Goal: Task Accomplishment & Management: Use online tool/utility

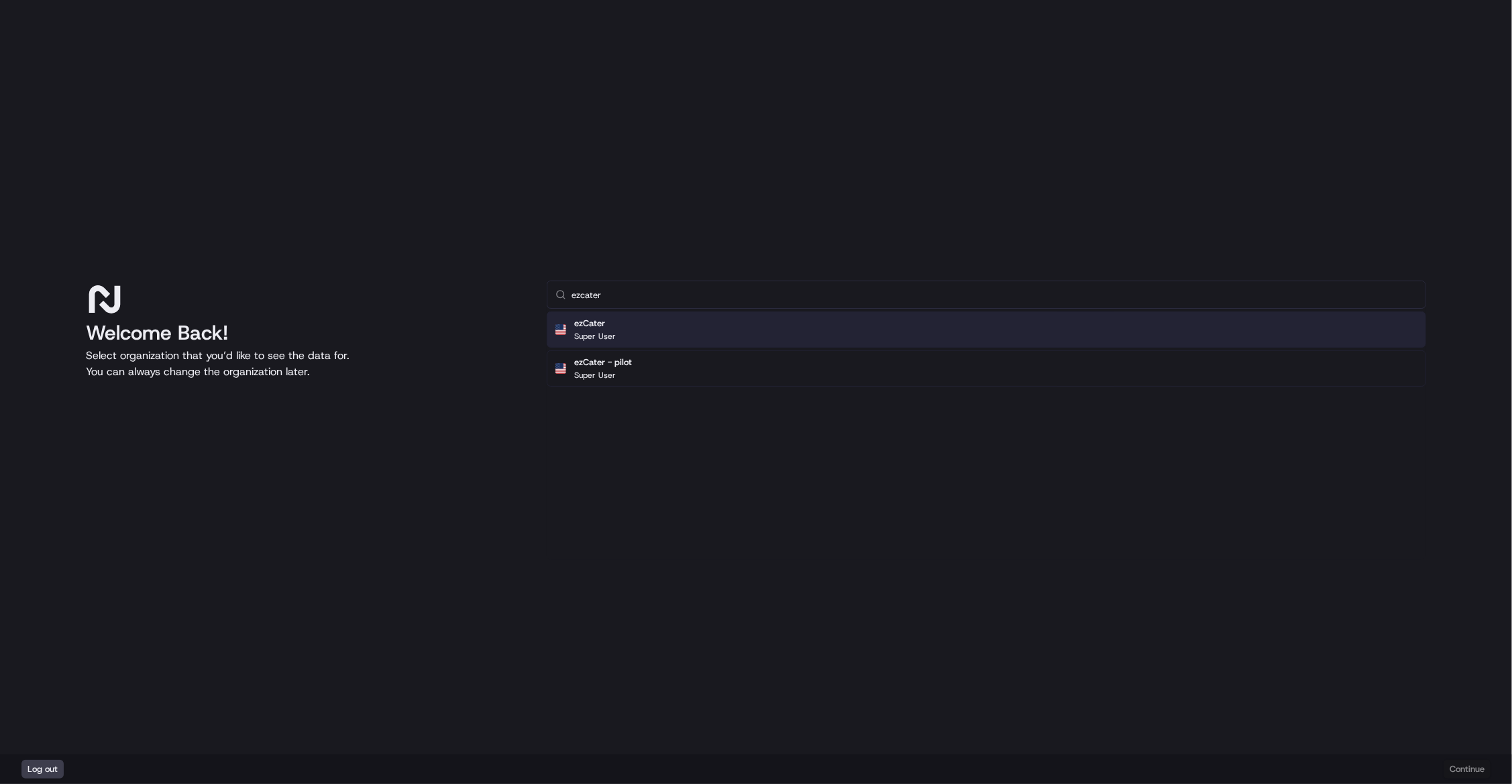
type input "ezcater"
click at [703, 332] on div "ezCater Super User" at bounding box center [987, 329] width 880 height 36
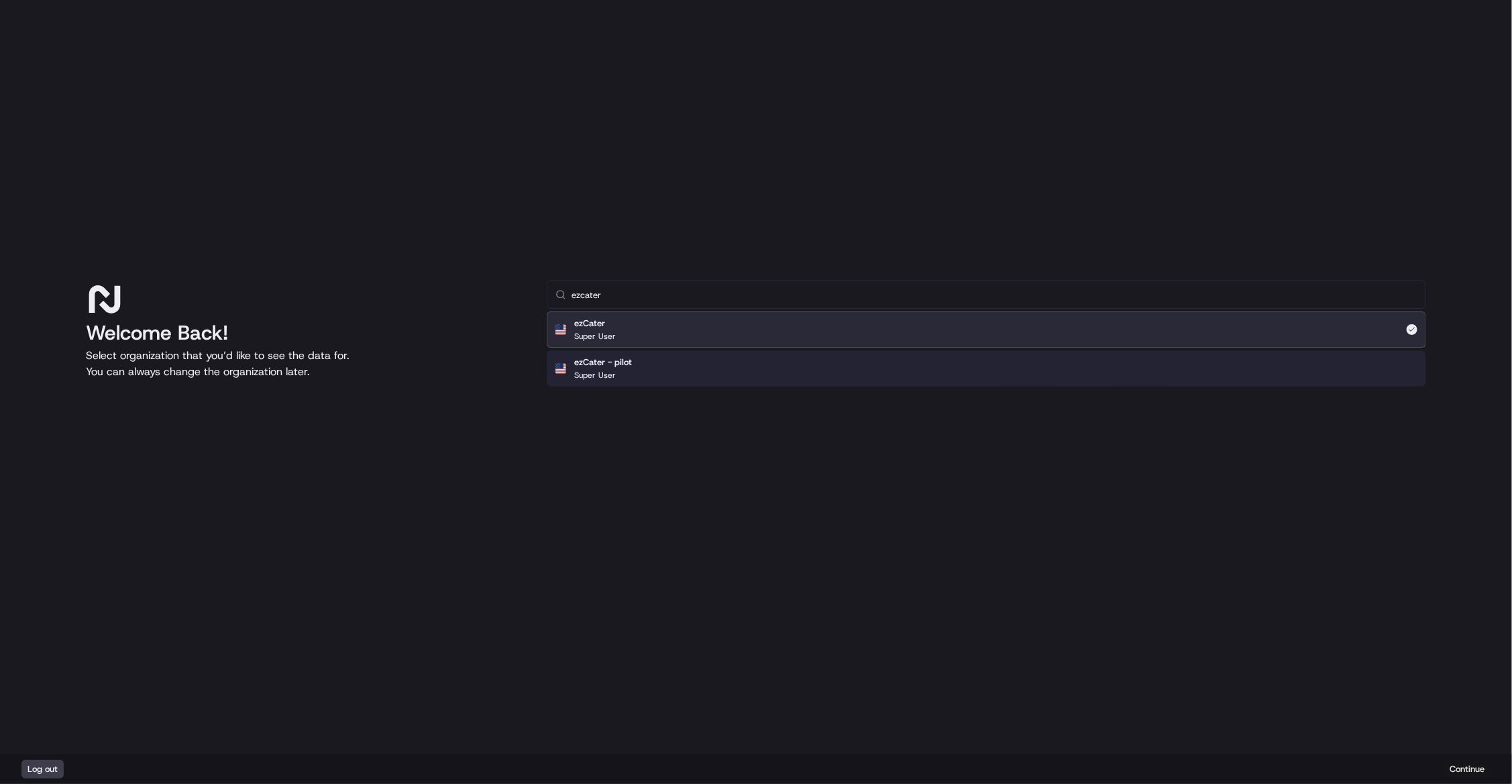
click at [1466, 769] on button "Continue" at bounding box center [1467, 769] width 47 height 19
